Goal: Task Accomplishment & Management: Manage account settings

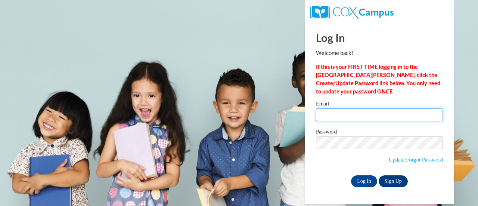
click at [332, 113] on input "Email" at bounding box center [379, 114] width 127 height 13
type input "rhare@wbsd-schools.org"
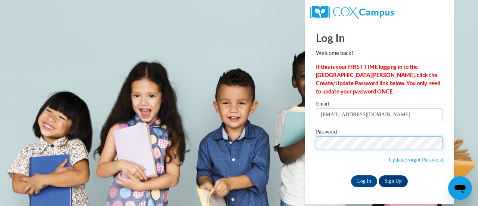
click at [351, 175] on input "Log In" at bounding box center [364, 181] width 26 height 12
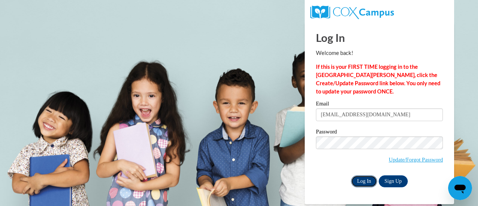
click at [363, 176] on input "Log In" at bounding box center [364, 181] width 26 height 12
click at [394, 157] on link "Update/Forgot Password" at bounding box center [416, 160] width 54 height 6
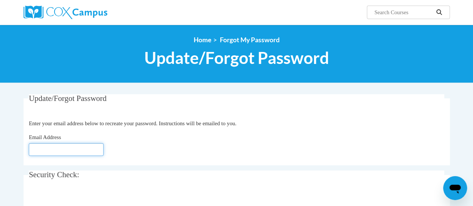
click at [74, 148] on input "Email Address" at bounding box center [66, 149] width 75 height 13
type input "rhare@wbsd-schools.org"
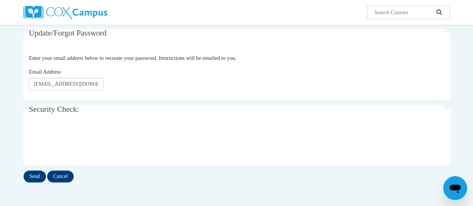
scroll to position [66, 0]
click at [32, 172] on input "Send" at bounding box center [35, 176] width 22 height 12
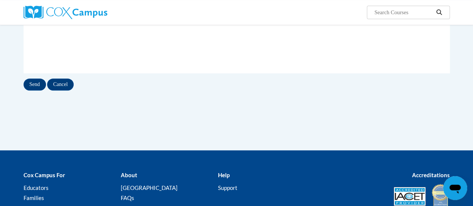
scroll to position [178, 0]
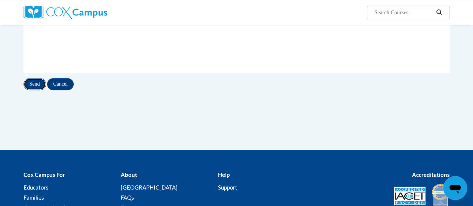
click at [28, 79] on input "Send" at bounding box center [35, 84] width 22 height 12
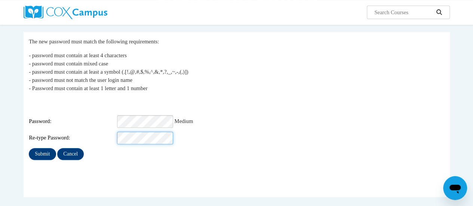
scroll to position [65, 0]
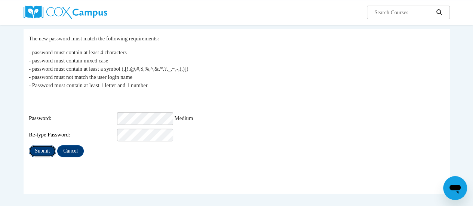
click at [47, 148] on input "Submit" at bounding box center [42, 151] width 27 height 12
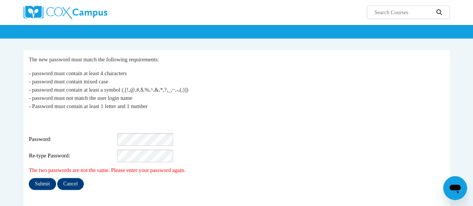
scroll to position [45, 0]
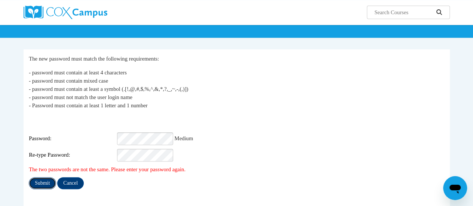
click at [48, 177] on input "Submit" at bounding box center [42, 183] width 27 height 12
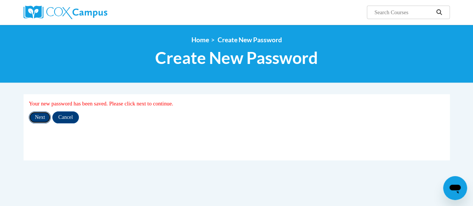
click at [33, 115] on input "Next" at bounding box center [40, 117] width 22 height 12
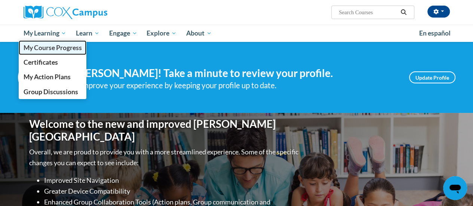
click at [50, 50] on span "My Course Progress" at bounding box center [52, 48] width 58 height 8
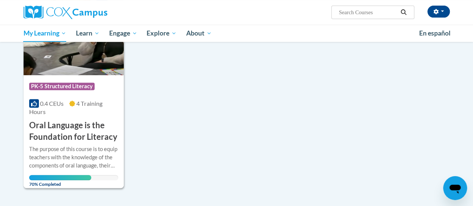
scroll to position [137, 0]
click at [81, 142] on h3 "Oral Language is the Foundation for Literacy" at bounding box center [73, 131] width 89 height 23
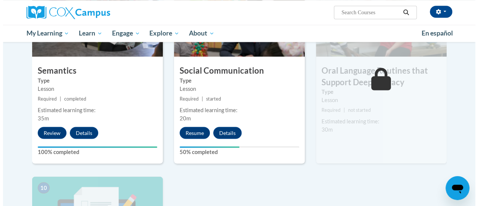
scroll to position [656, 0]
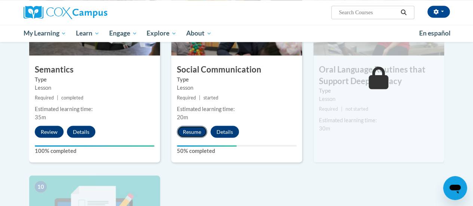
click at [188, 131] on button "Resume" at bounding box center [192, 132] width 30 height 12
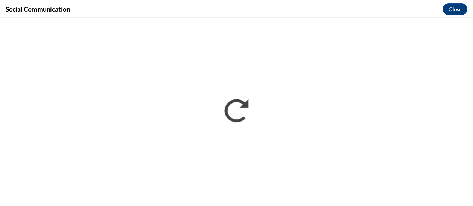
scroll to position [0, 0]
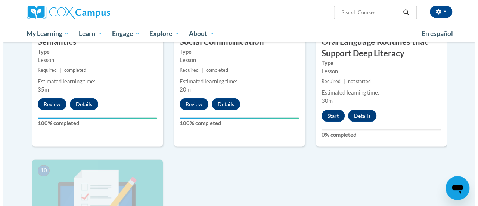
scroll to position [665, 0]
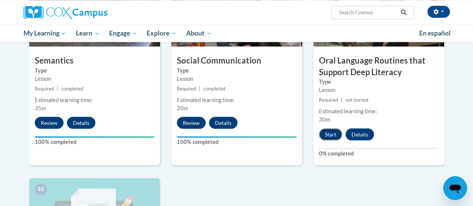
click at [327, 133] on button "Start" at bounding box center [330, 134] width 23 height 12
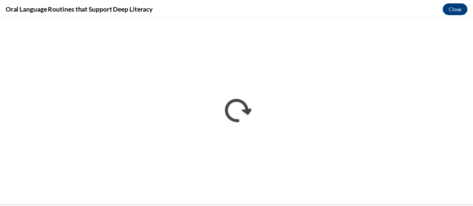
scroll to position [0, 0]
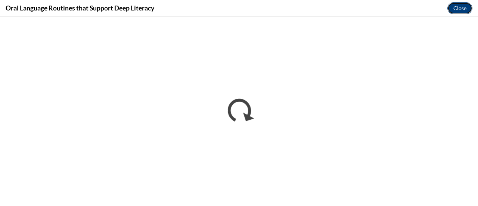
click at [456, 6] on button "Close" at bounding box center [460, 8] width 25 height 12
